Goal: Information Seeking & Learning: Learn about a topic

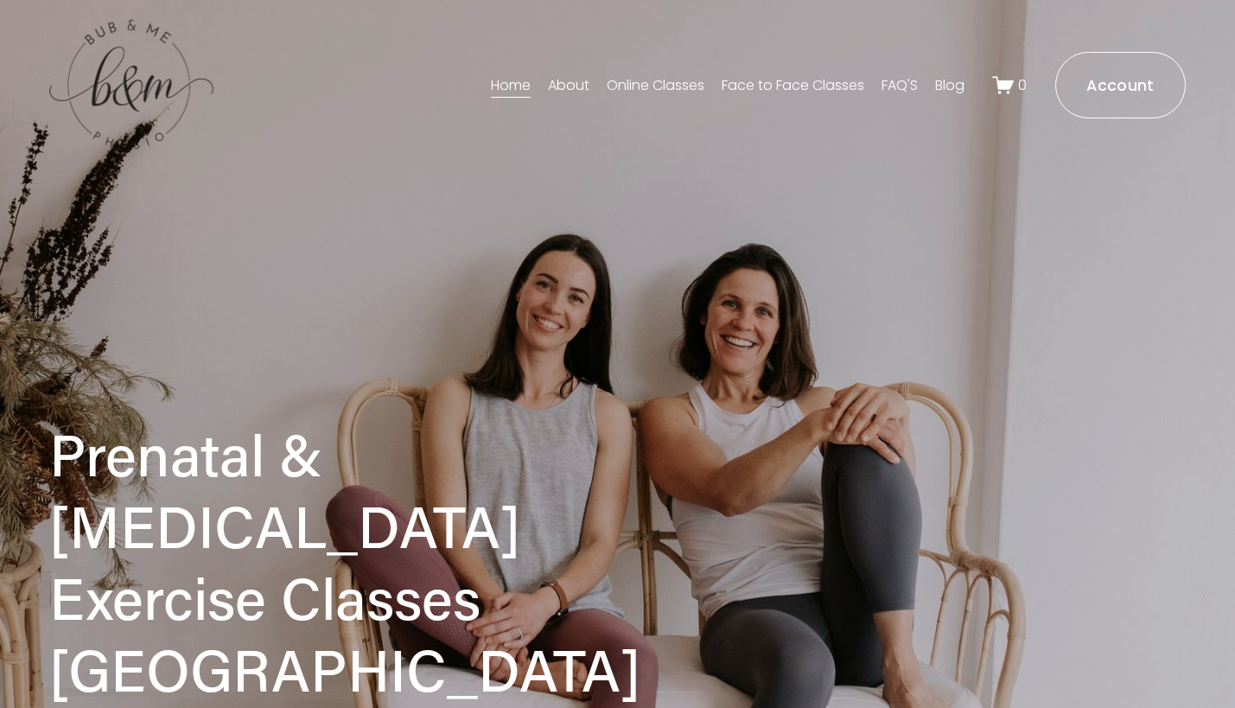
click at [562, 87] on link "About" at bounding box center [568, 86] width 41 height 28
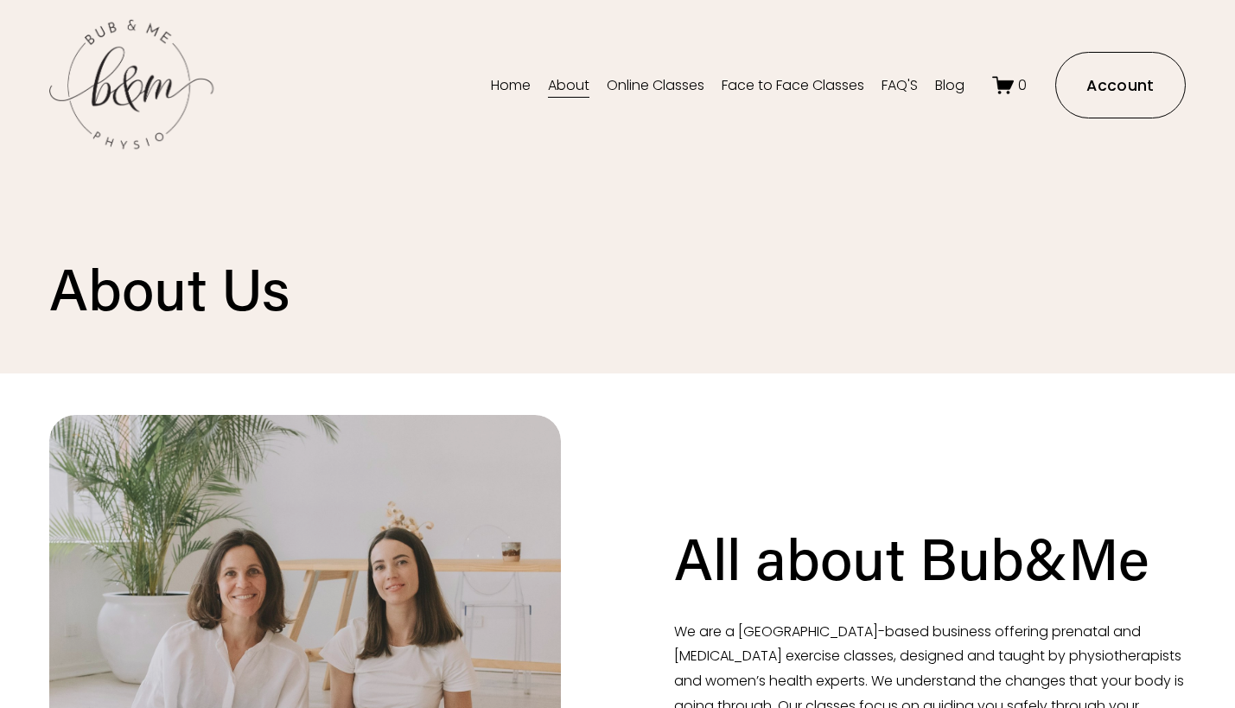
click at [953, 86] on link "Blog" at bounding box center [949, 86] width 29 height 28
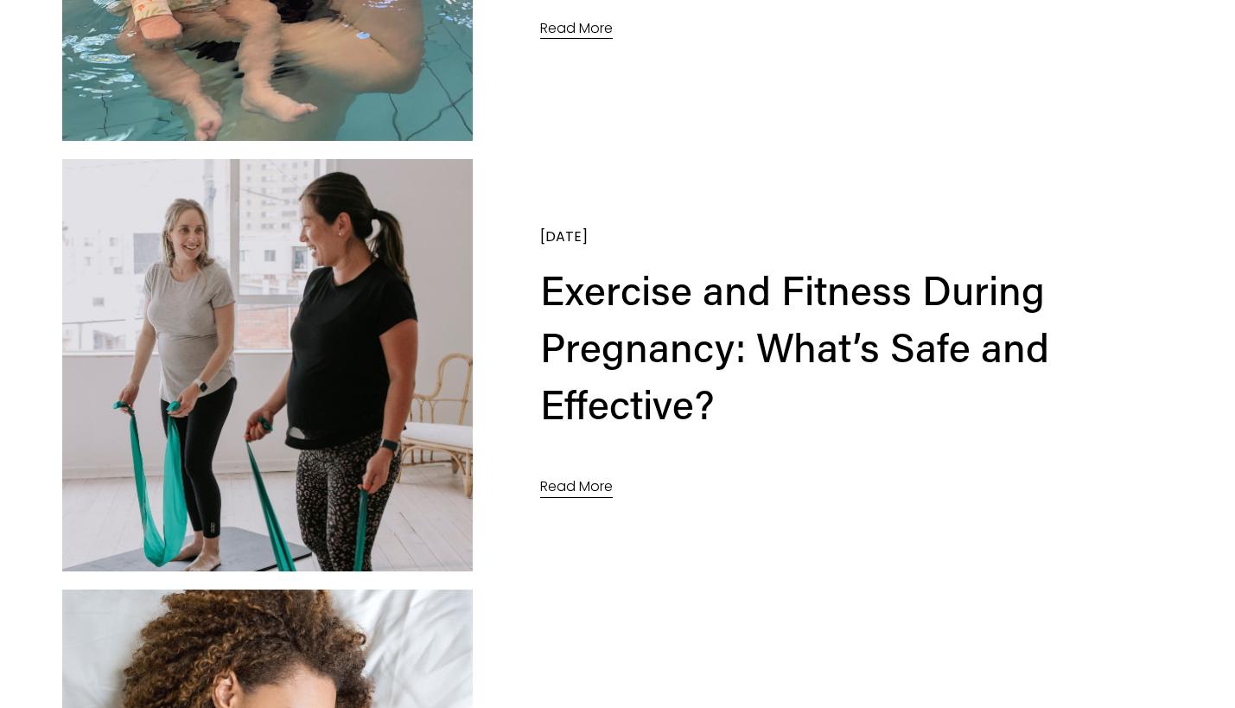
scroll to position [704, 0]
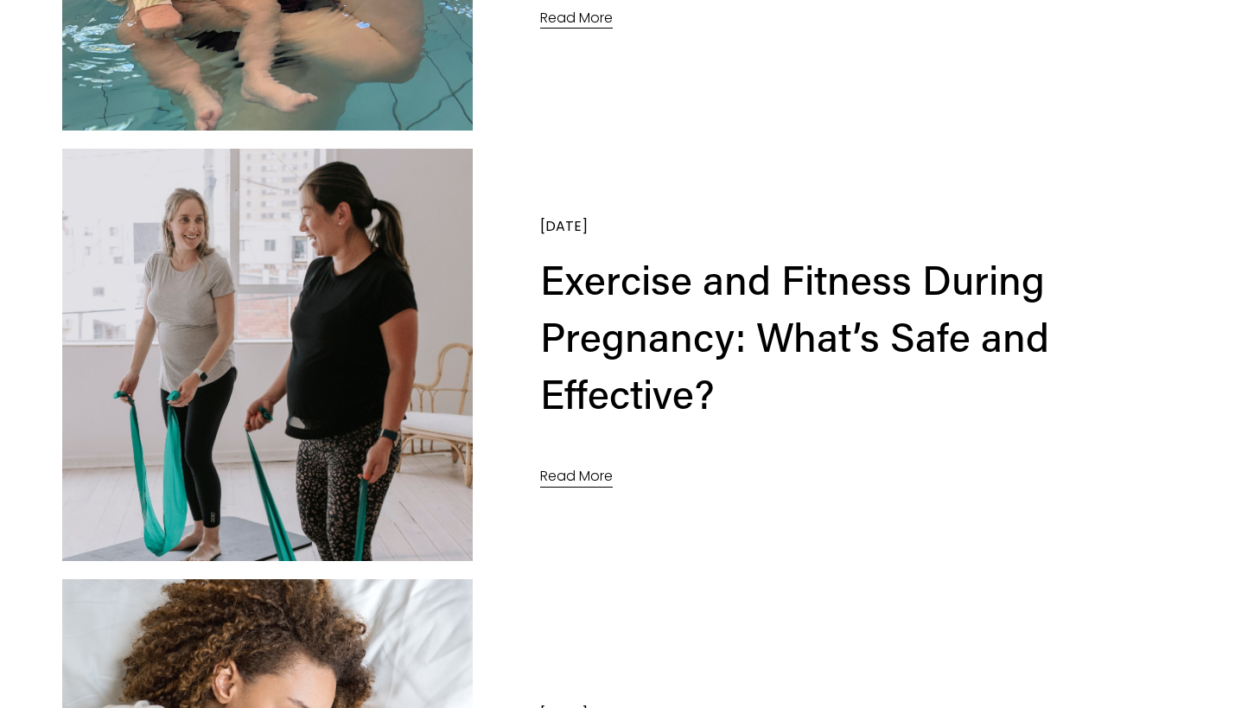
click at [561, 478] on link "Read More" at bounding box center [576, 477] width 73 height 26
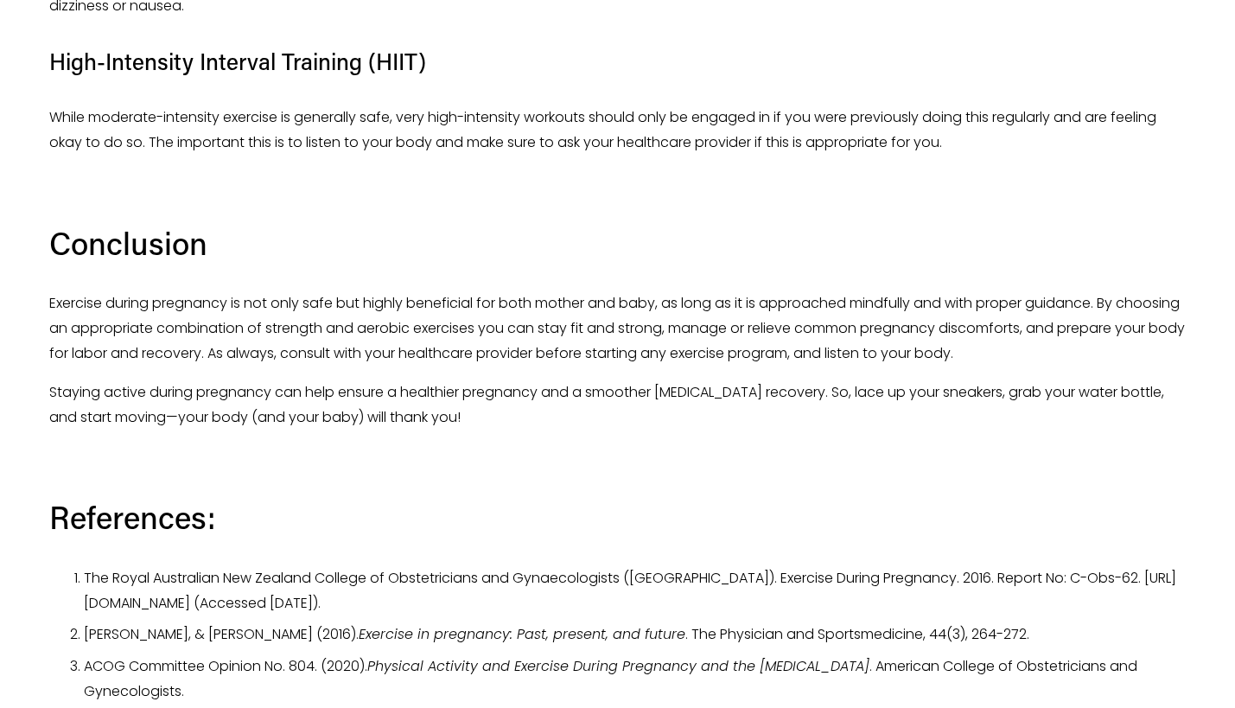
scroll to position [4713, 0]
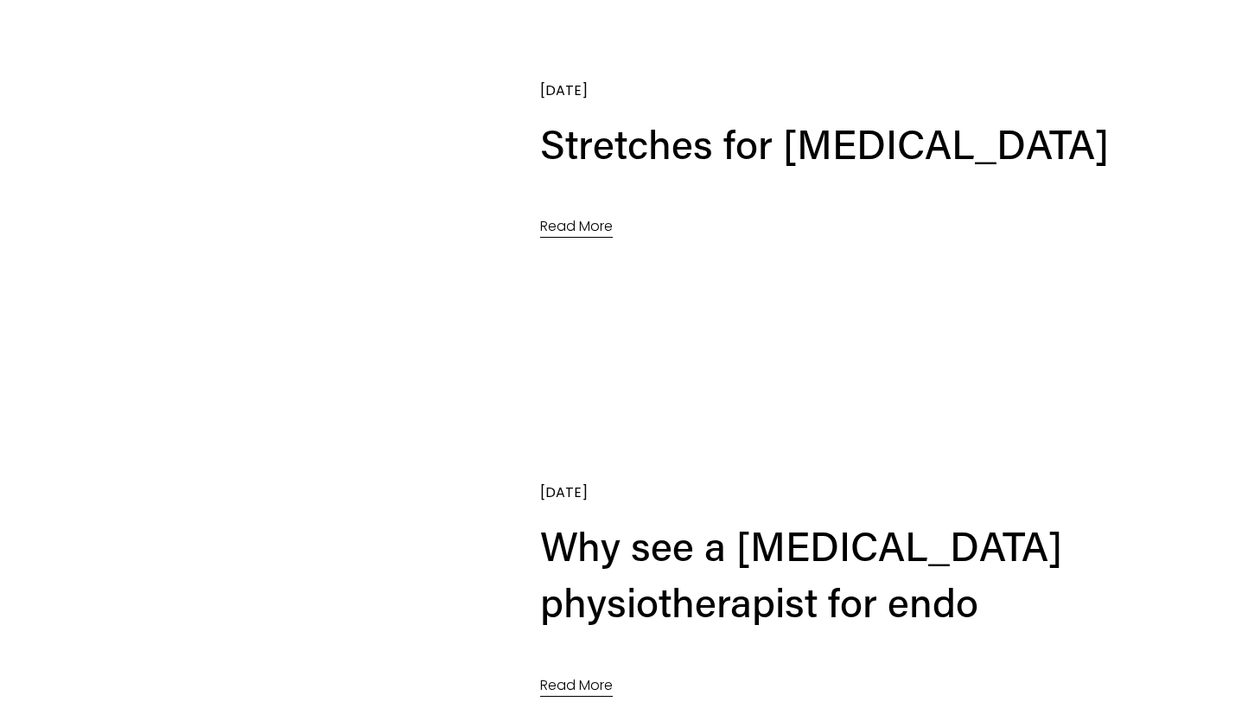
scroll to position [5620, 0]
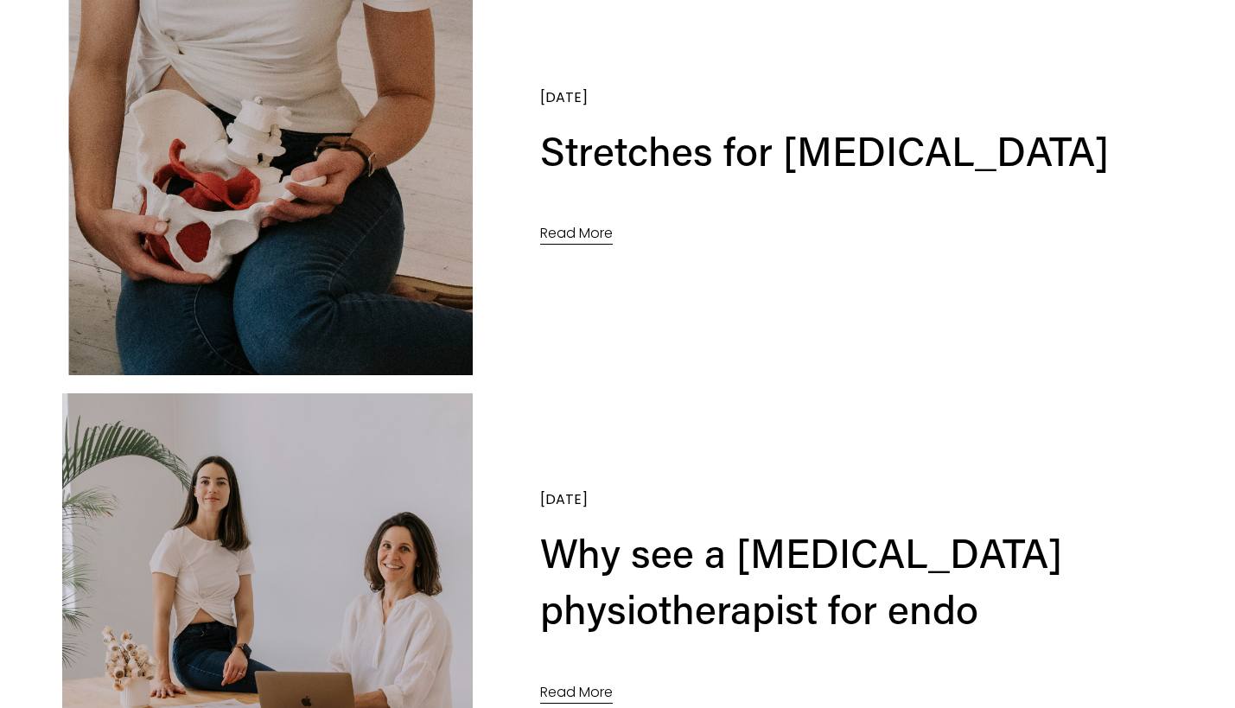
click at [575, 240] on link "Read More" at bounding box center [576, 234] width 73 height 26
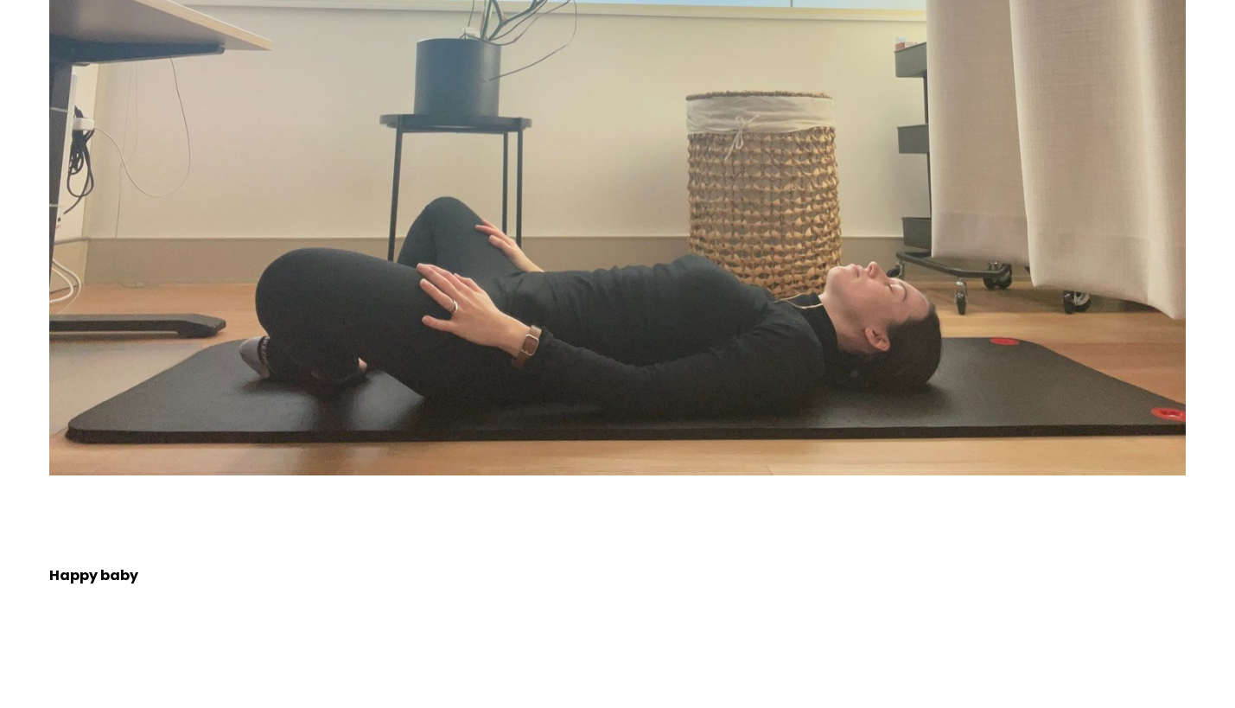
scroll to position [3720, 0]
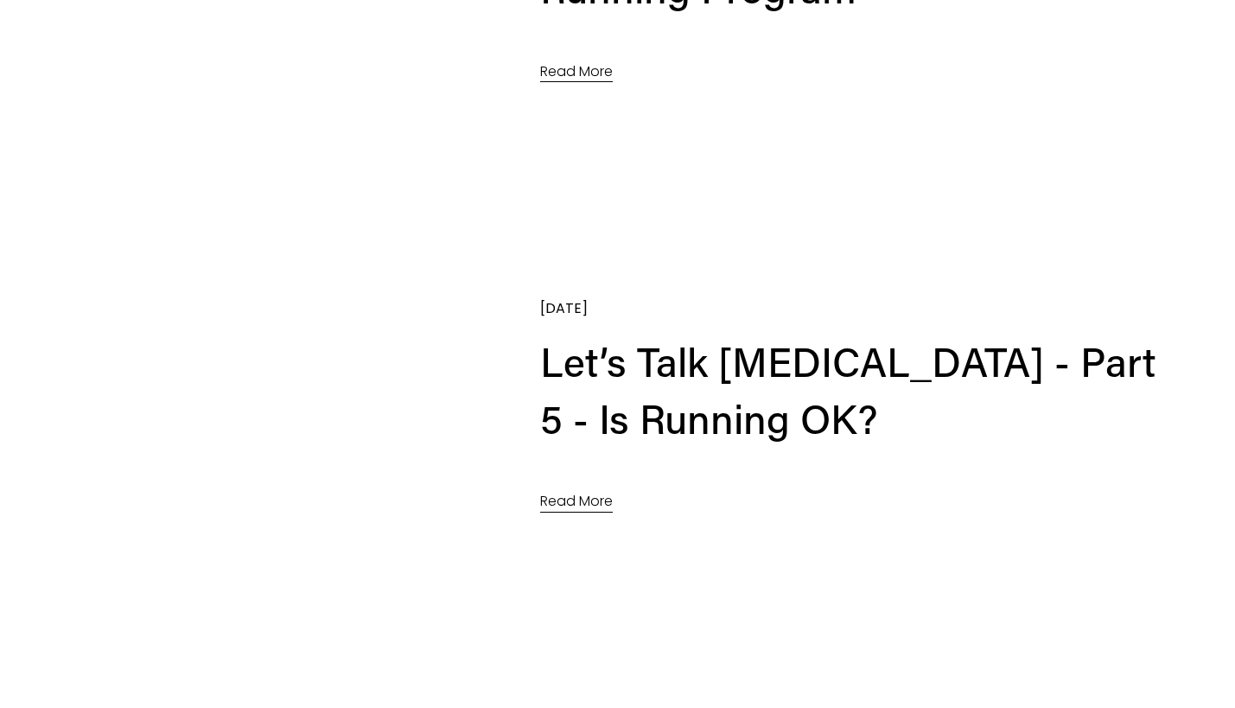
scroll to position [7684, 0]
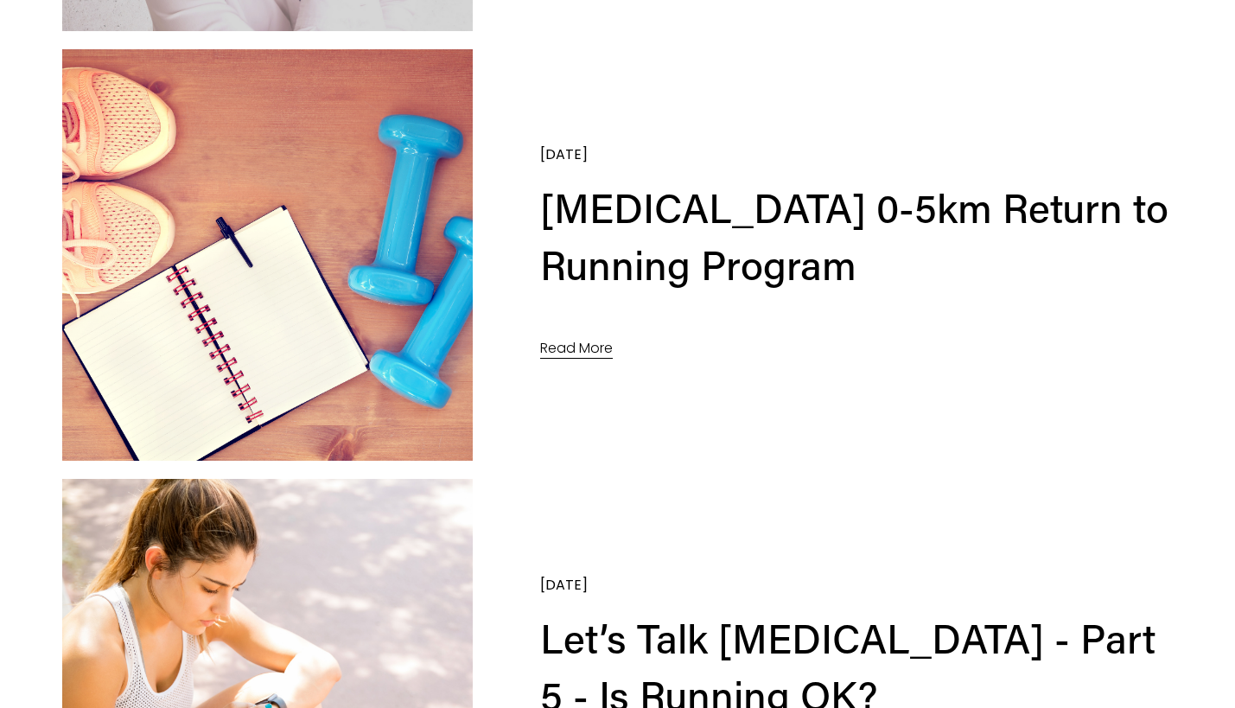
click at [573, 349] on link "Read More" at bounding box center [576, 349] width 73 height 26
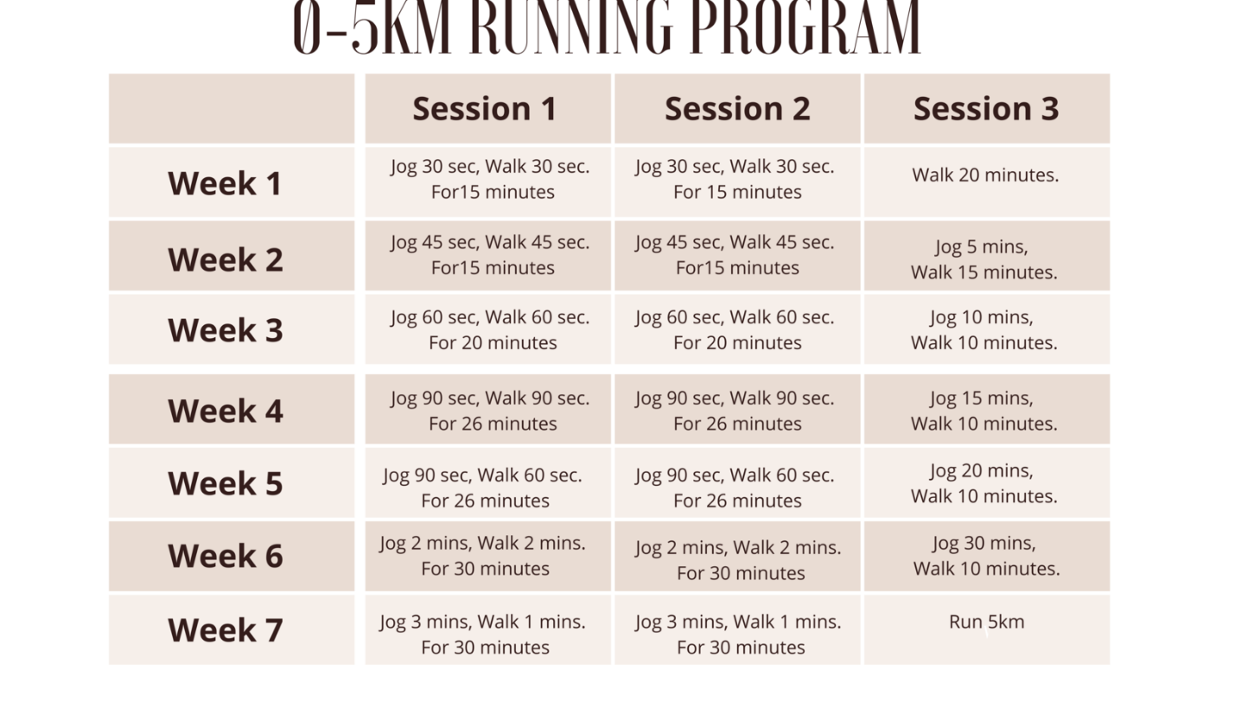
scroll to position [609, 0]
